Goal: Task Accomplishment & Management: Use online tool/utility

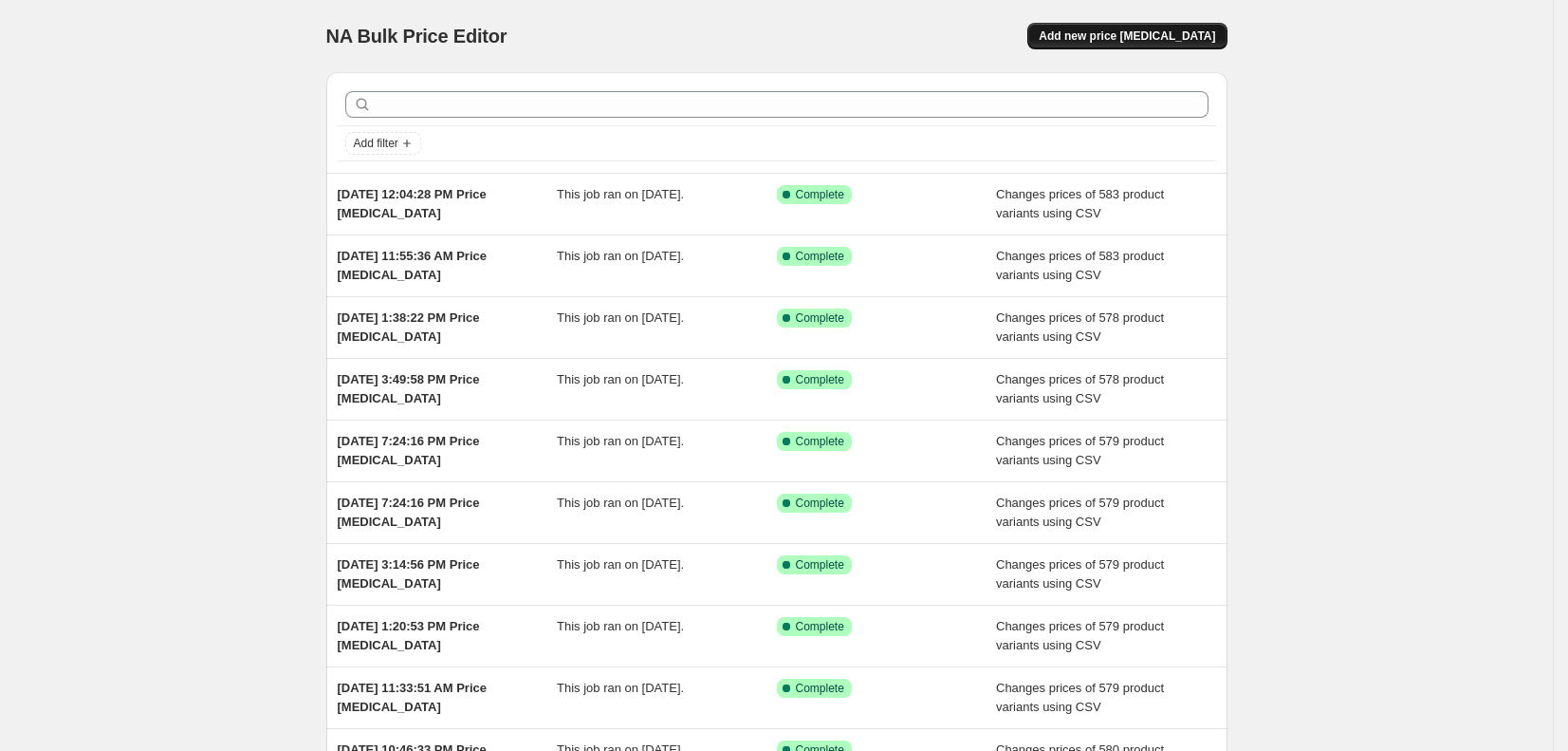
click at [1113, 35] on span "Add new price [MEDICAL_DATA]" at bounding box center [1127, 36] width 177 height 16
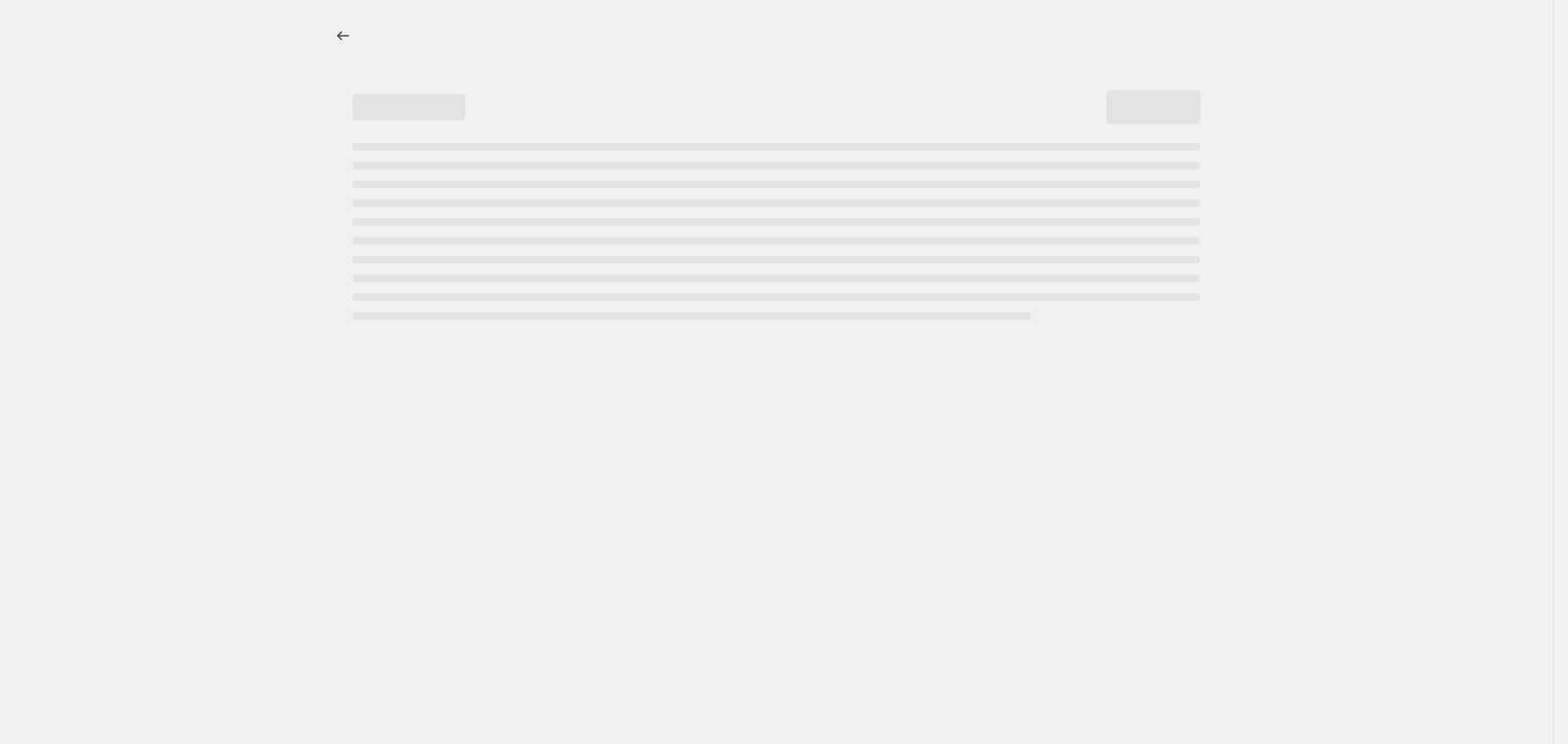
select select "percentage"
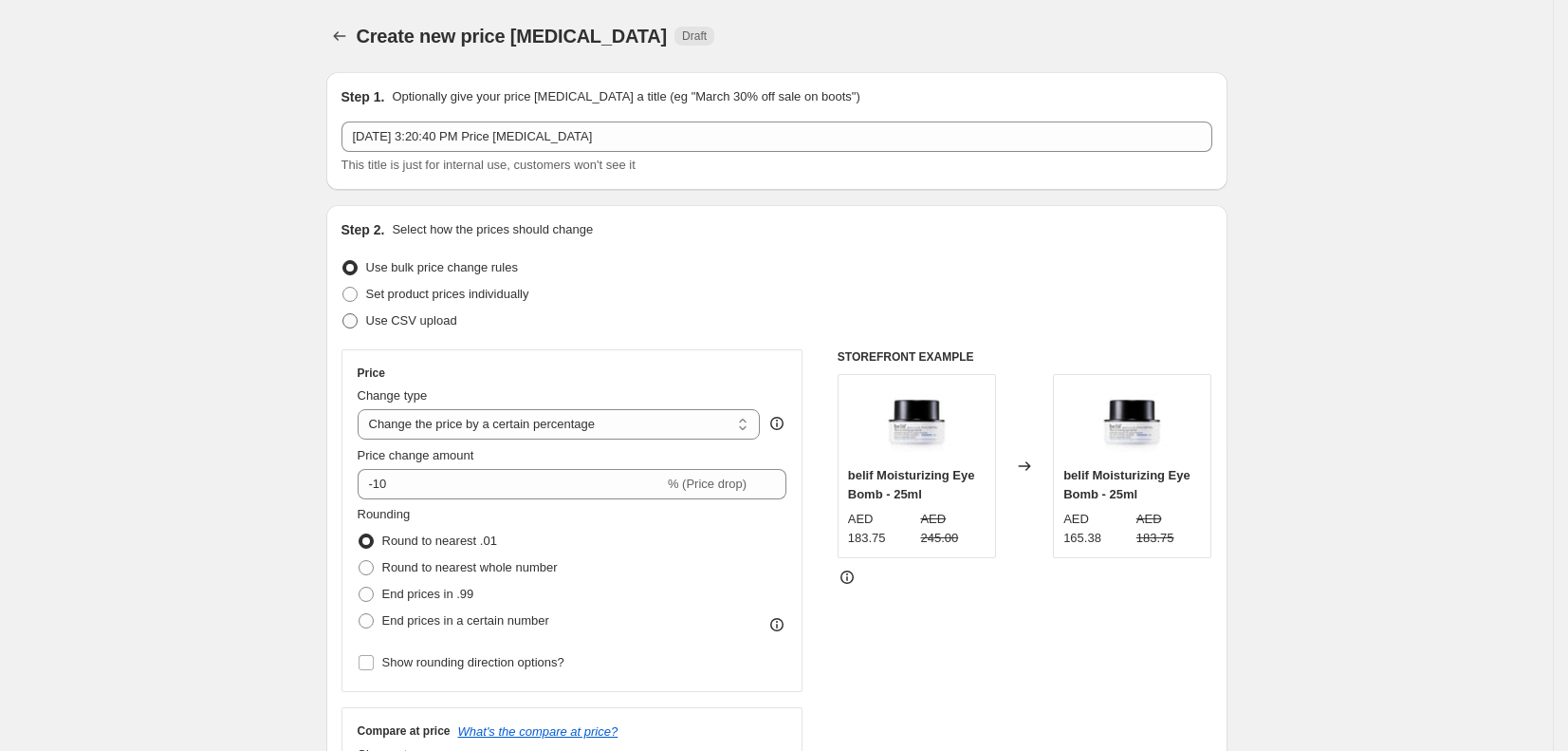
click at [443, 324] on span "Use CSV upload" at bounding box center [411, 320] width 91 height 15
click at [344, 314] on input "Use CSV upload" at bounding box center [343, 313] width 1 height 1
radio input "true"
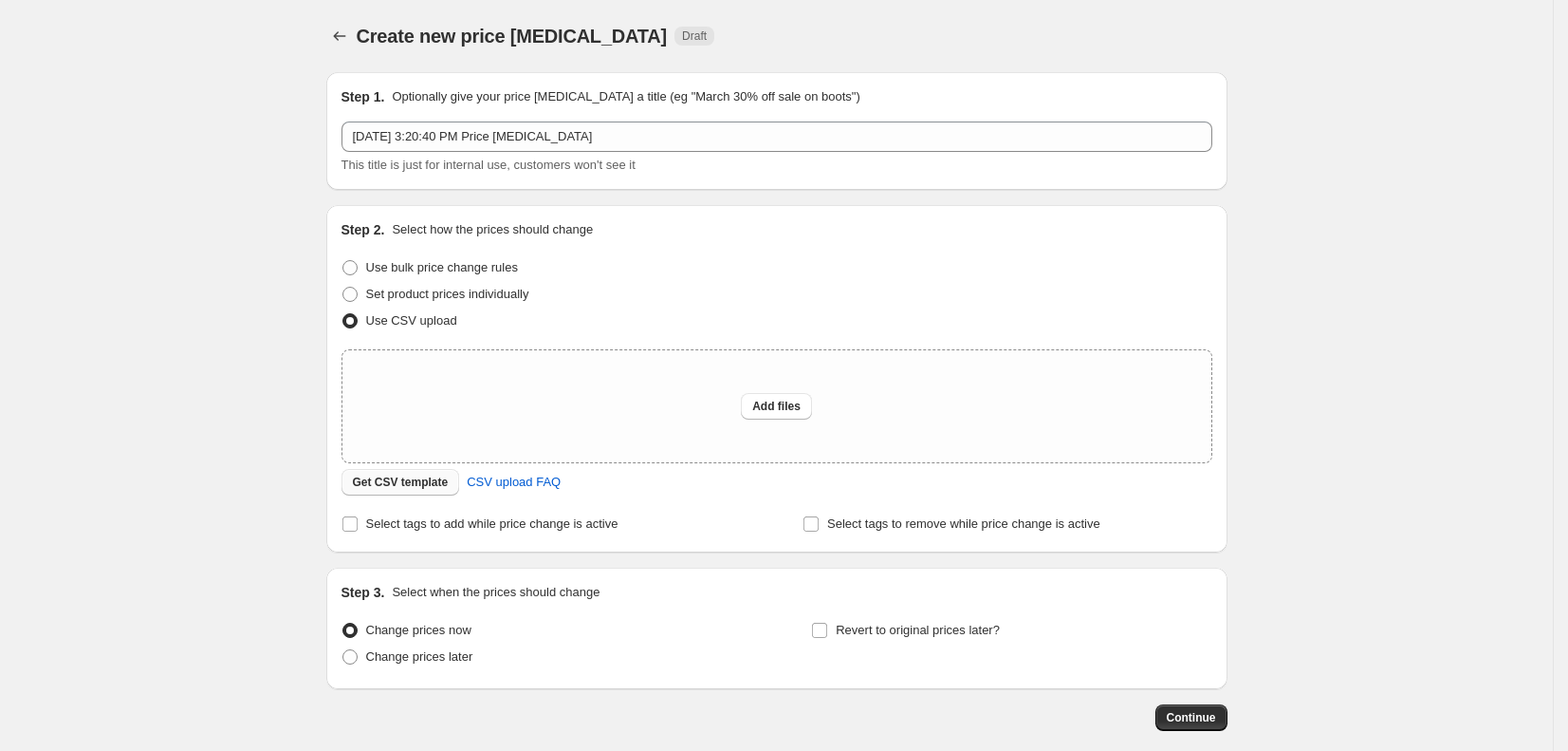
click at [409, 480] on span "Get CSV template" at bounding box center [400, 482] width 96 height 16
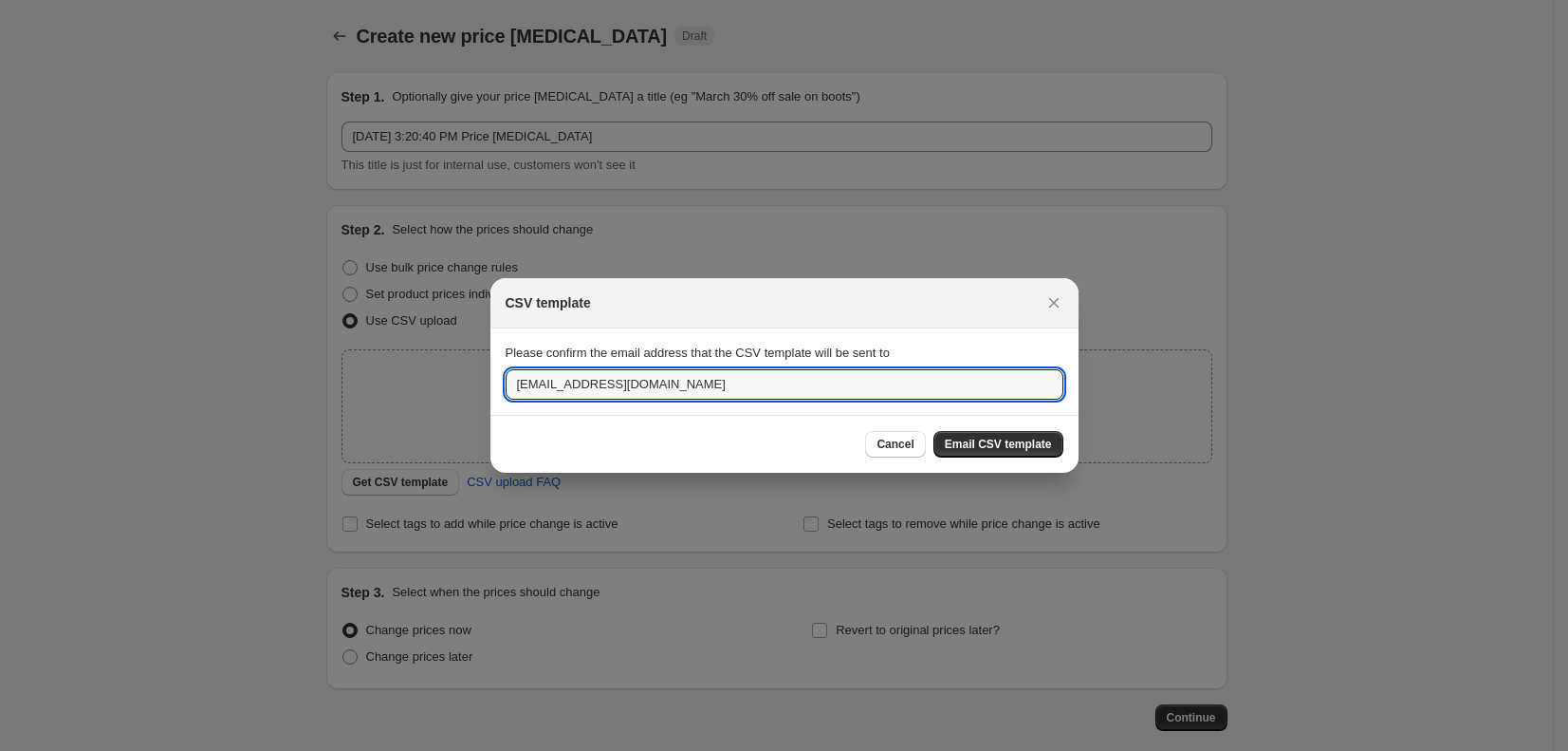
drag, startPoint x: 705, startPoint y: 391, endPoint x: 366, endPoint y: 345, distance: 342.1
type input "t"
type input "[EMAIL_ADDRESS][DOMAIN_NAME]"
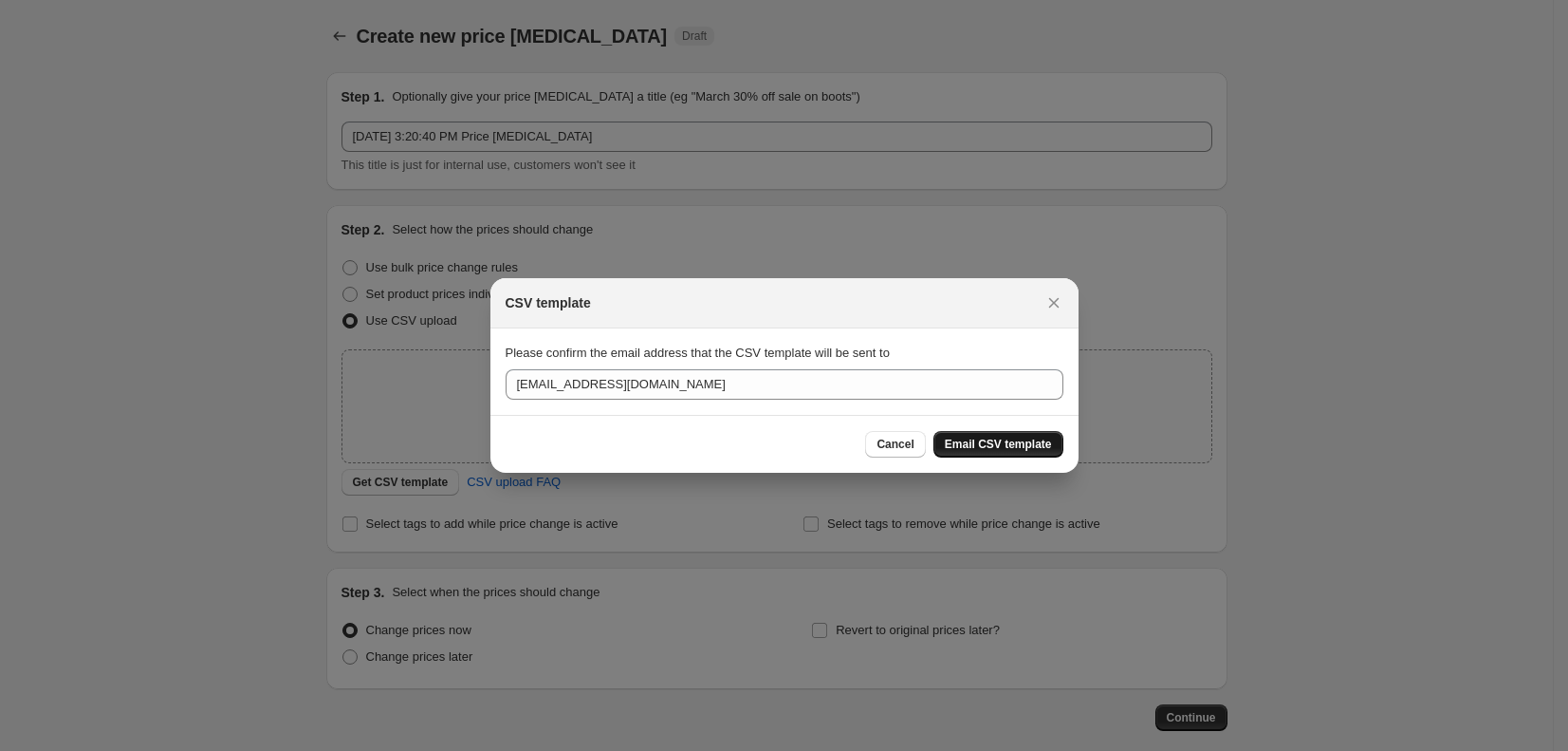
click at [1016, 443] on span "Email CSV template" at bounding box center [999, 444] width 107 height 16
